Goal: Go to known website: Access a specific website the user already knows

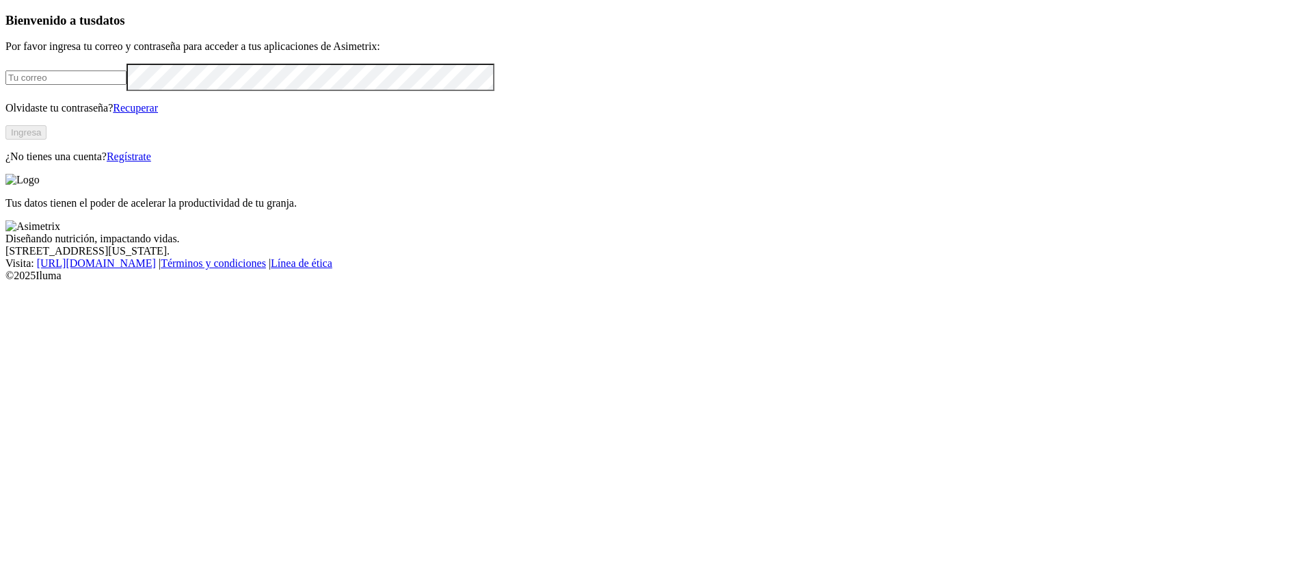
type input "[PERSON_NAME][EMAIL_ADDRESS][DOMAIN_NAME]"
click at [47, 140] on button "Ingresa" at bounding box center [25, 132] width 41 height 14
